Goal: Task Accomplishment & Management: Manage account settings

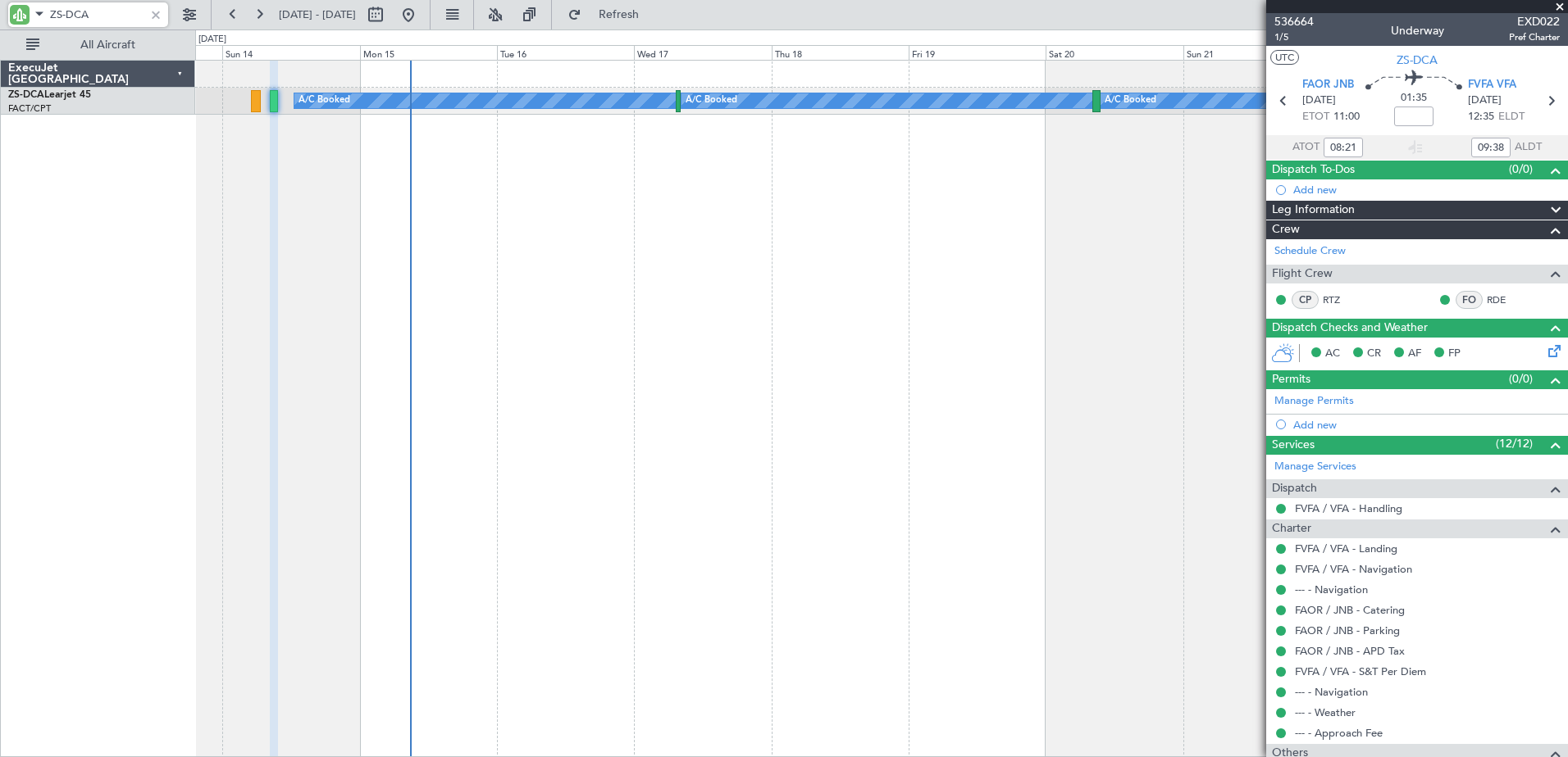
click at [449, 320] on div "A/C Booked A/C Booked A/C Booked" at bounding box center [881, 408] width 1372 height 697
click at [1340, 402] on link "Manage Permits" at bounding box center [1314, 402] width 80 height 17
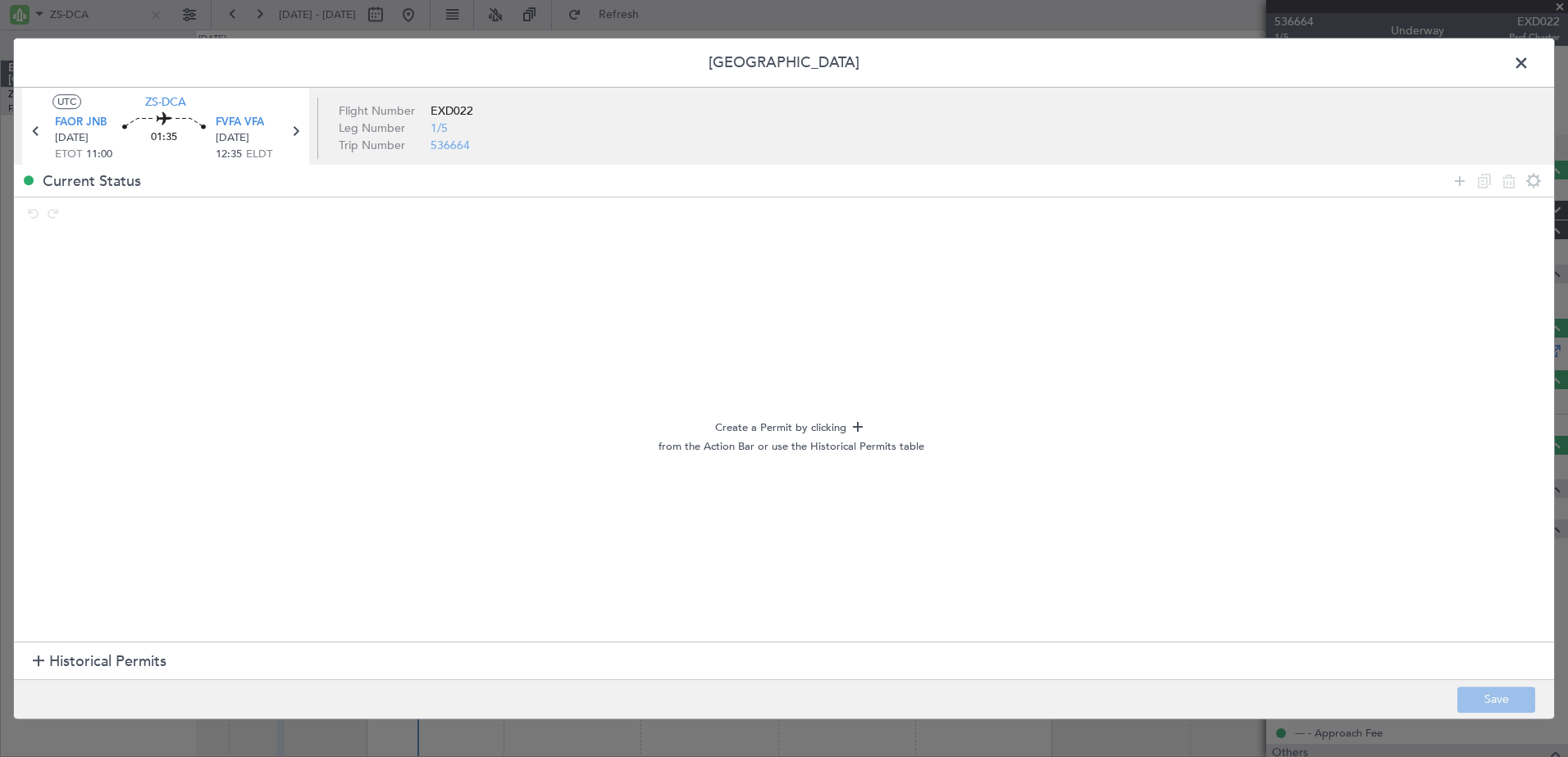
click at [1529, 58] on span at bounding box center [1529, 67] width 0 height 33
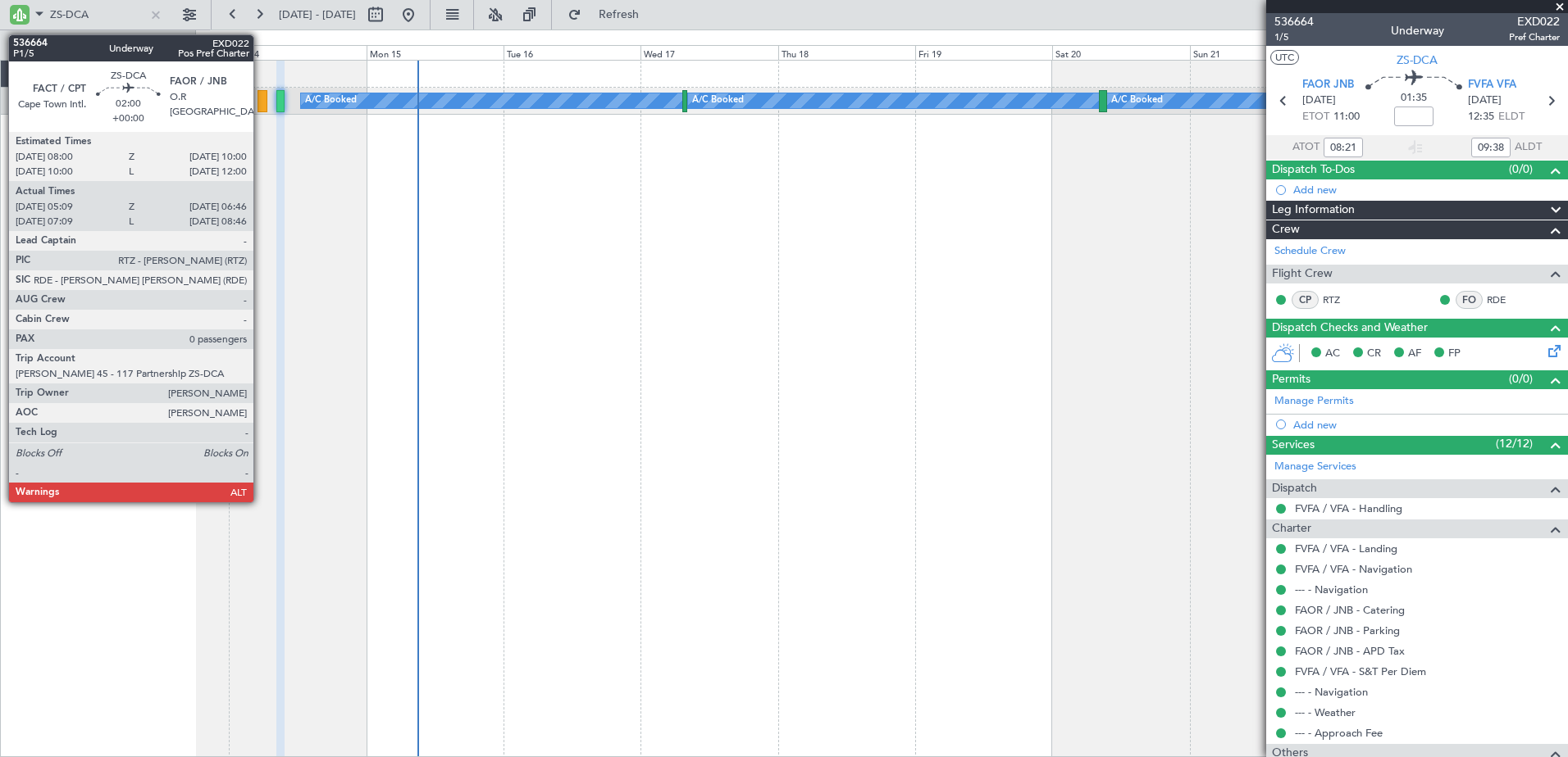
click at [261, 95] on div at bounding box center [262, 101] width 10 height 22
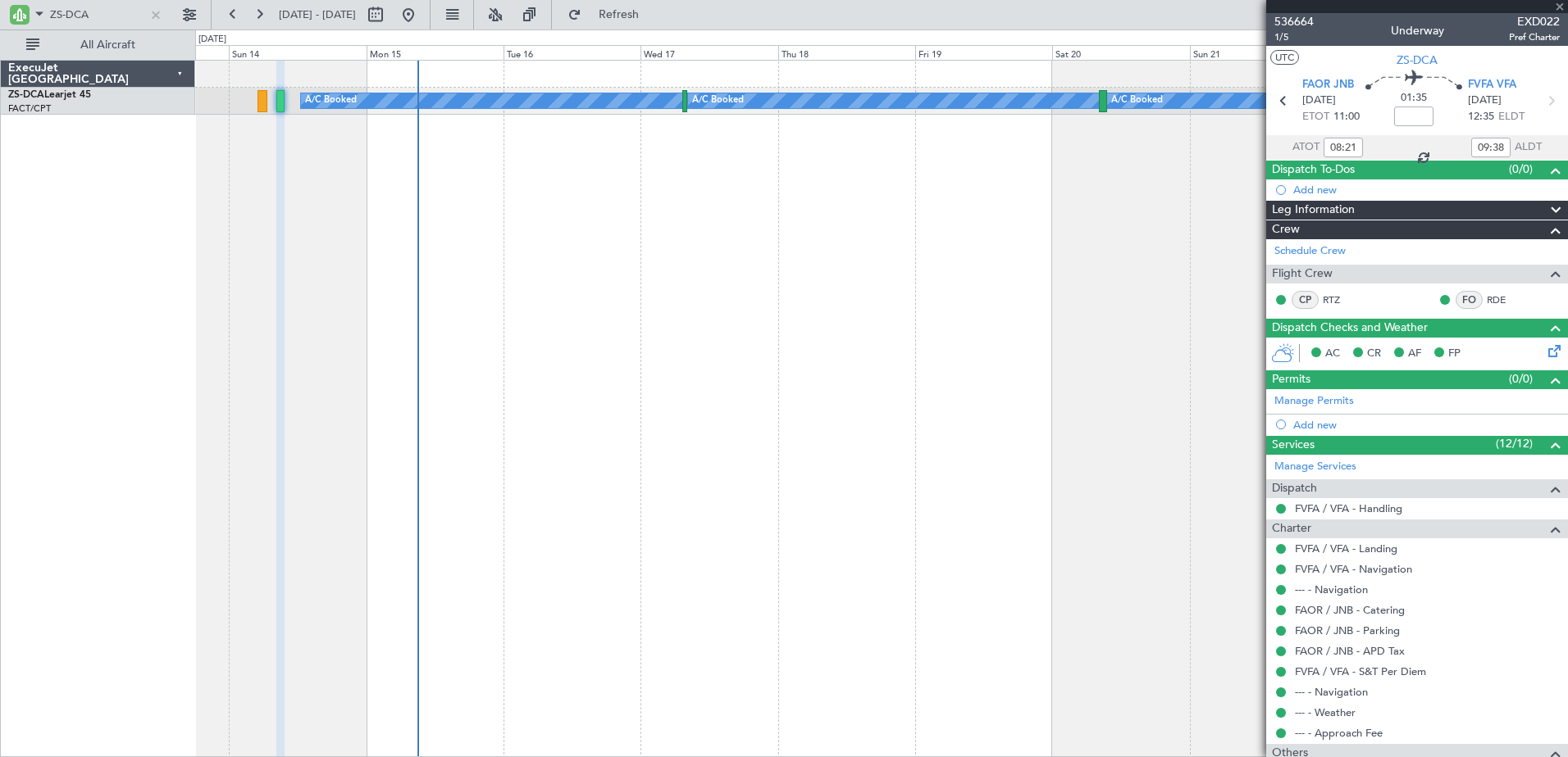
type input "05:09"
type input "06:46"
type input "0"
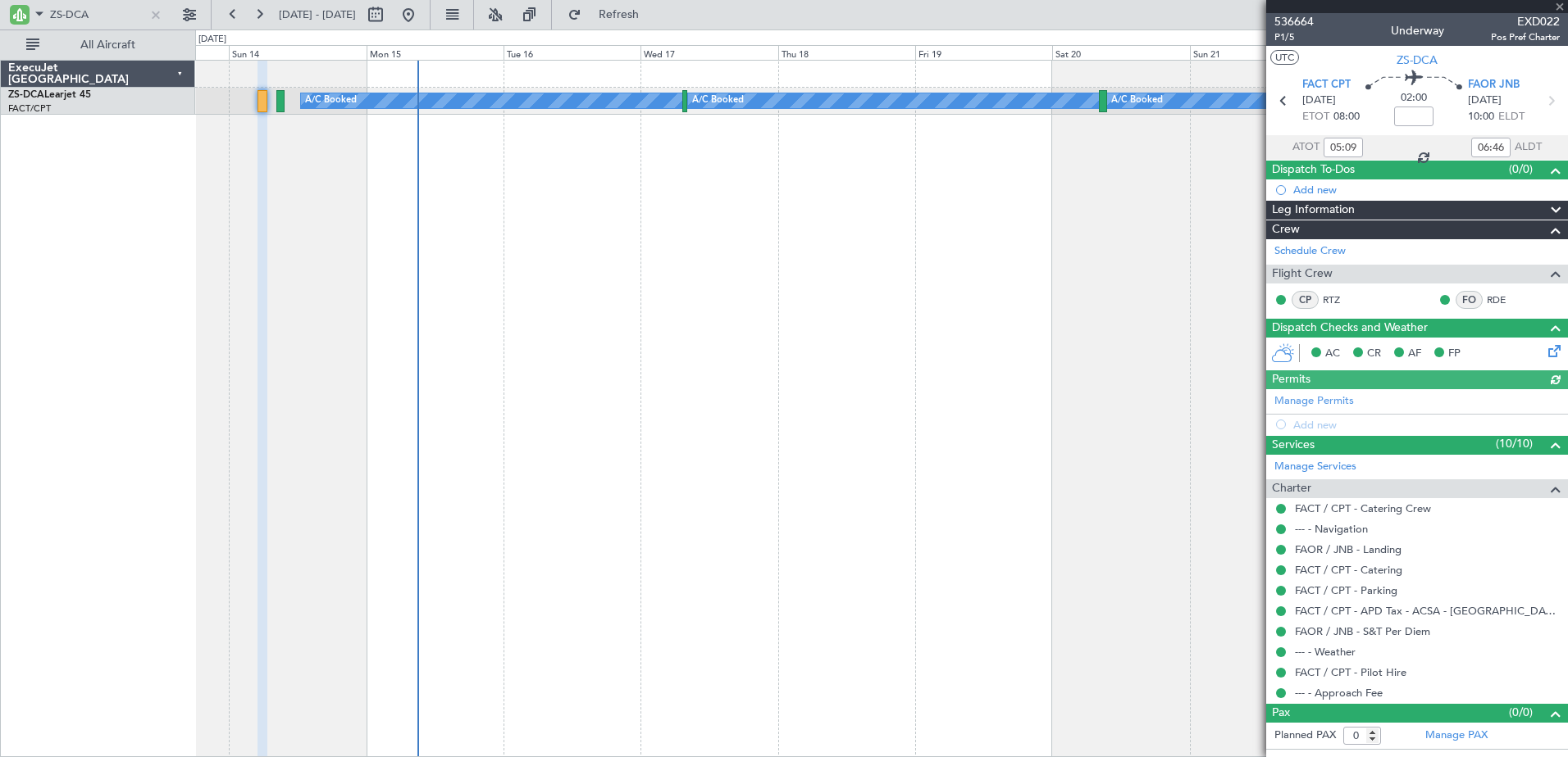
click at [762, 497] on div "A/C Booked A/C Booked A/C Booked" at bounding box center [881, 408] width 1372 height 697
click at [152, 15] on div at bounding box center [156, 15] width 18 height 18
